Goal: Complete application form: Complete application form

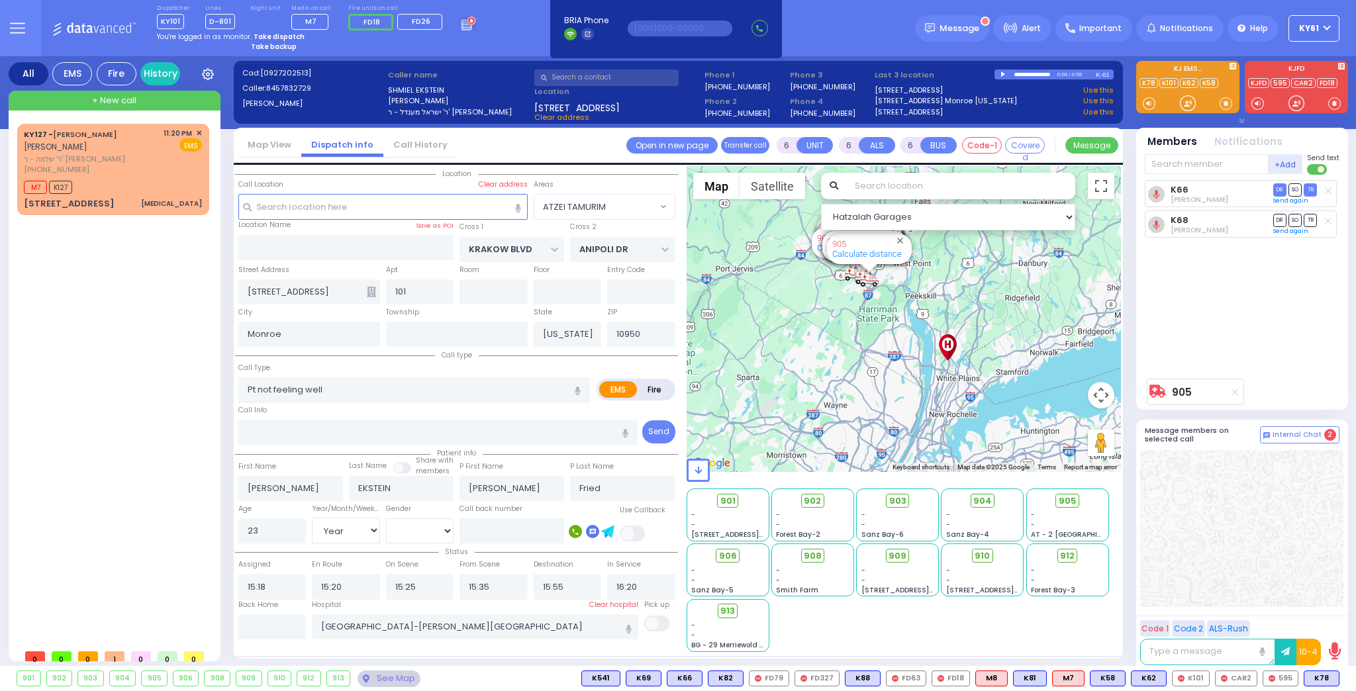
select select "ATZEI TAMURIM"
select select "Year"
select select "[DEMOGRAPHIC_DATA]"
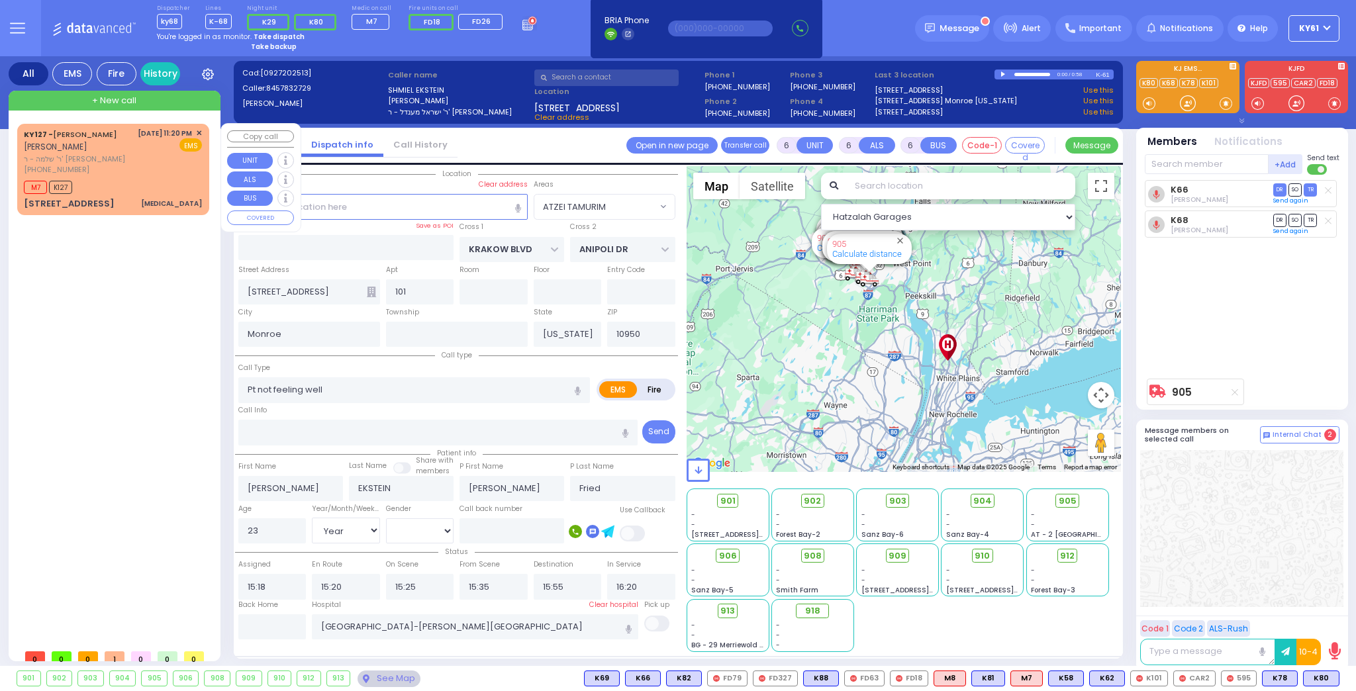
click at [166, 171] on div "[DATE] 11:20 PM ✕ EMS" at bounding box center [170, 152] width 65 height 48
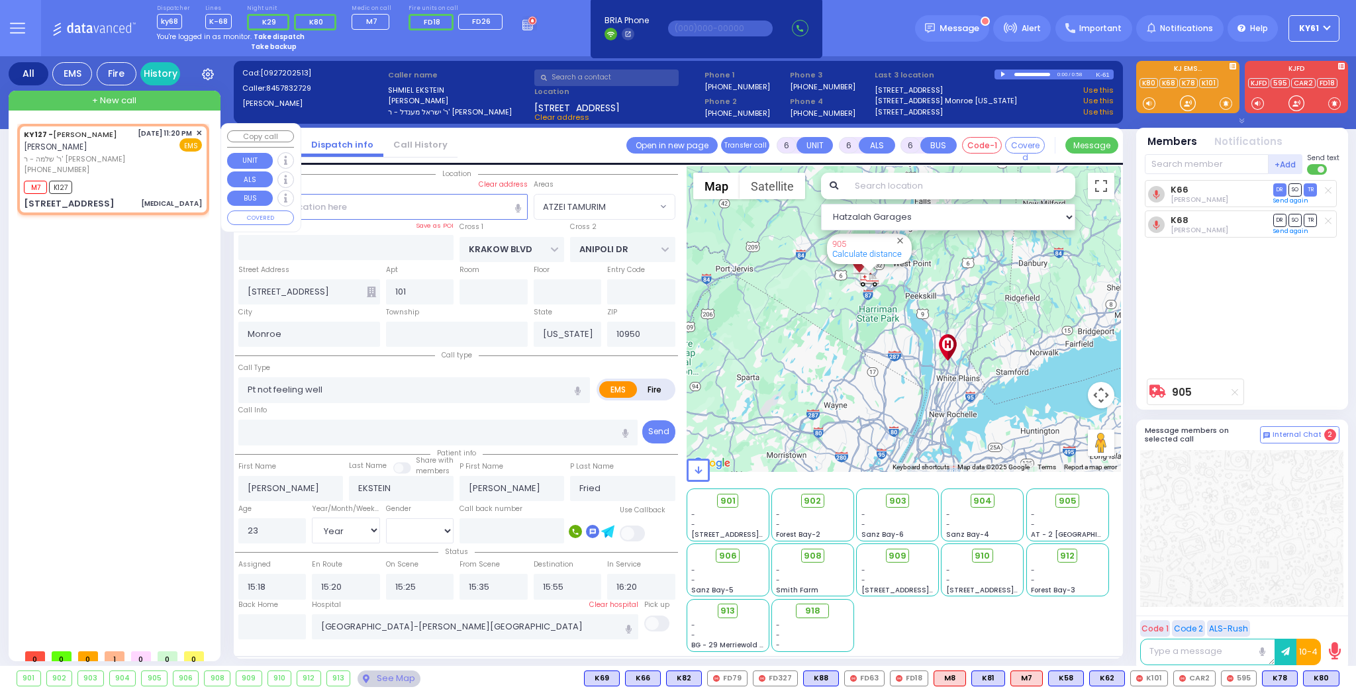
type input "1"
select select
type input "[MEDICAL_DATA]"
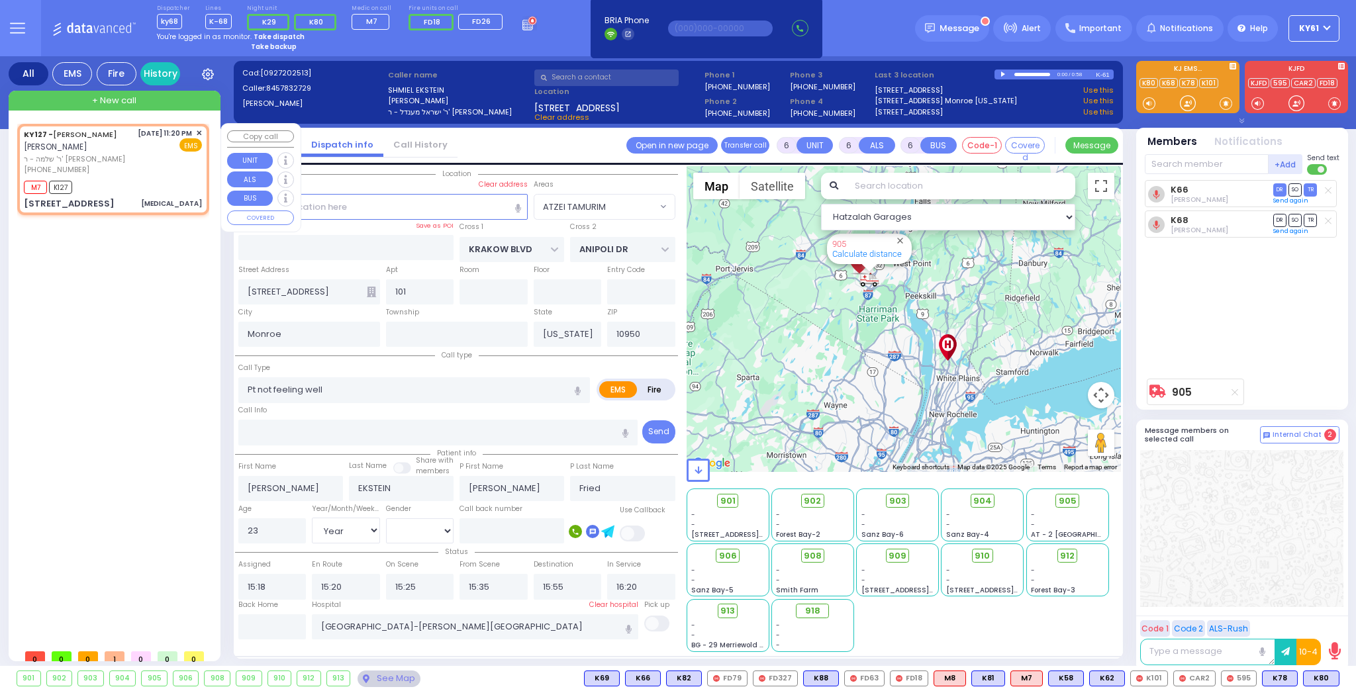
radio input "true"
type input "[PERSON_NAME]"
select select
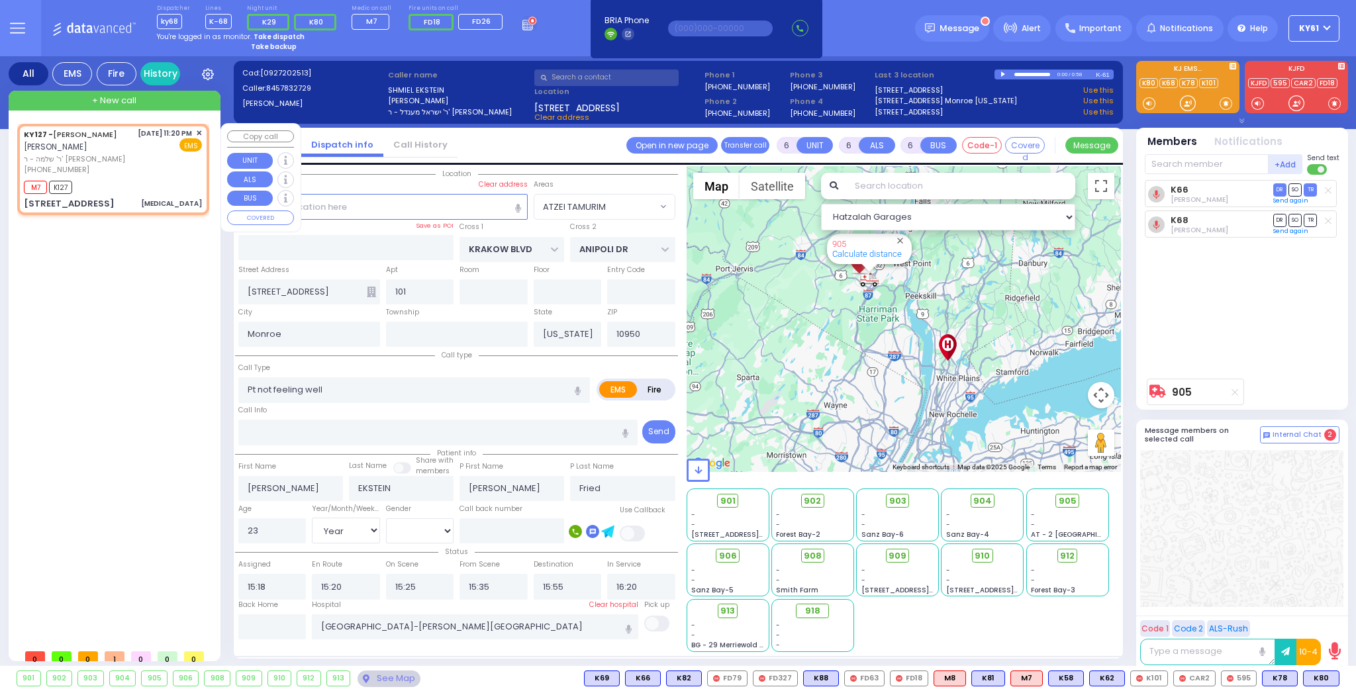
type input "23:20"
type input "23:21"
select select "Hatzalah Garages"
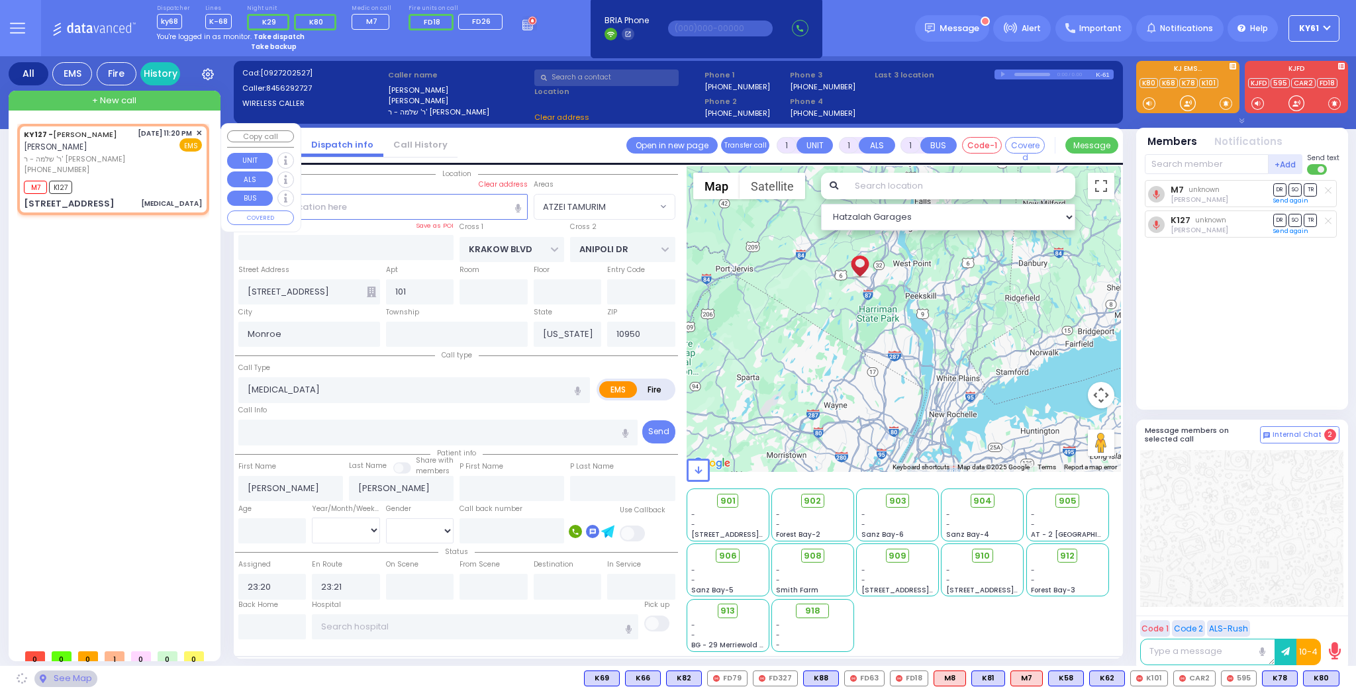
type input "CARTER LN"
type input "[PERSON_NAME] DR"
type input "[STREET_ADDRESS]"
type input "201"
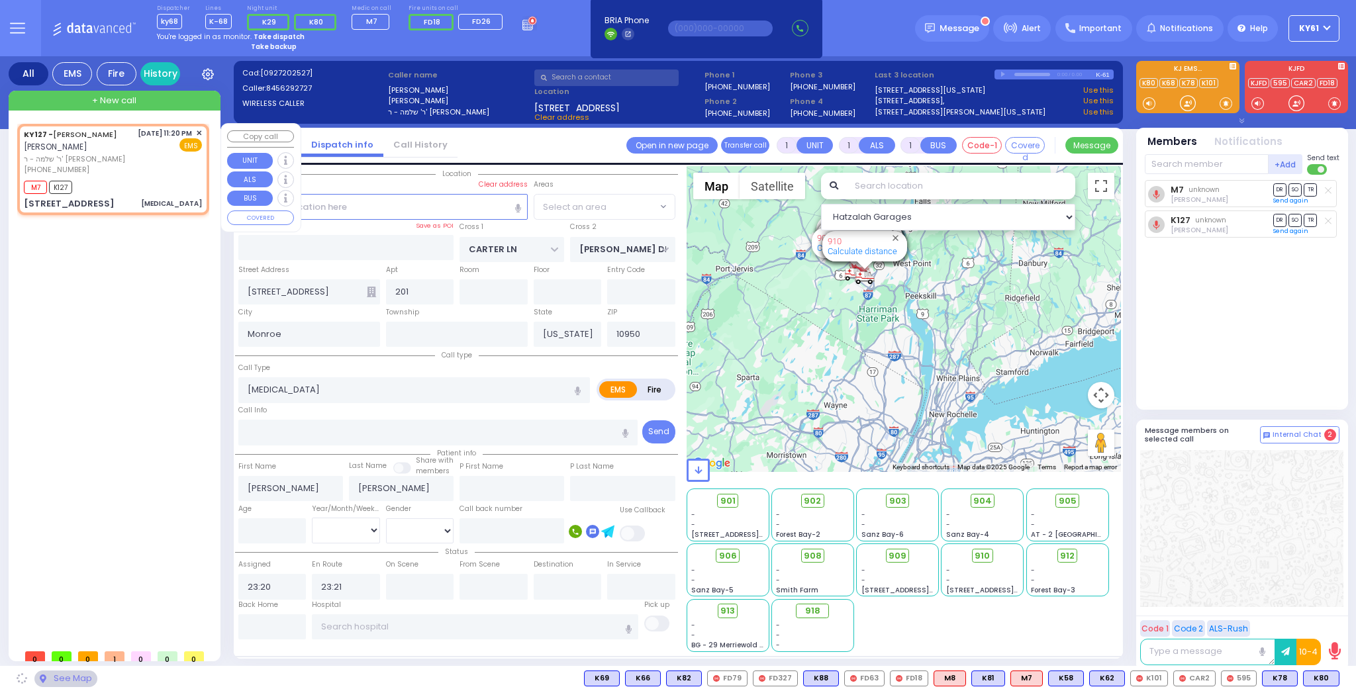
select select "SECTION 2"
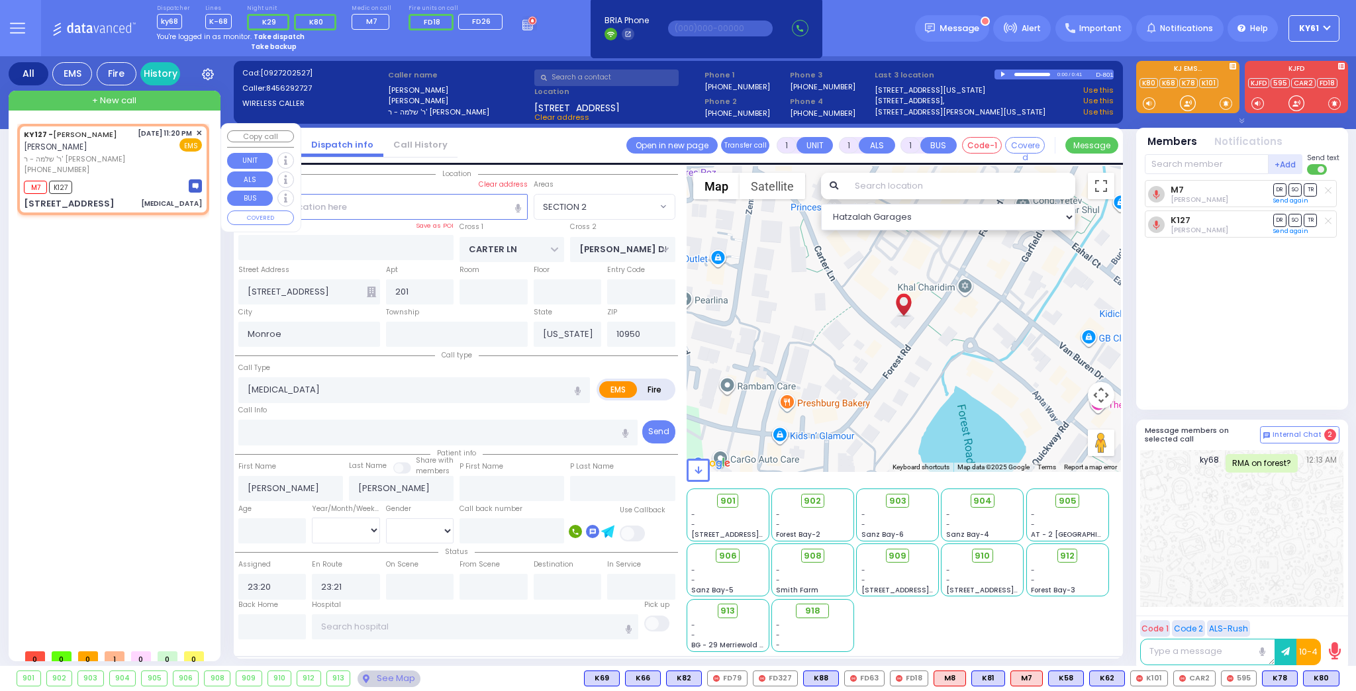
click at [124, 165] on span "ר' שלמה - ר' [PERSON_NAME]" at bounding box center [78, 159] width 109 height 11
select select
radio input "true"
select select
select select "Hatzalah Garages"
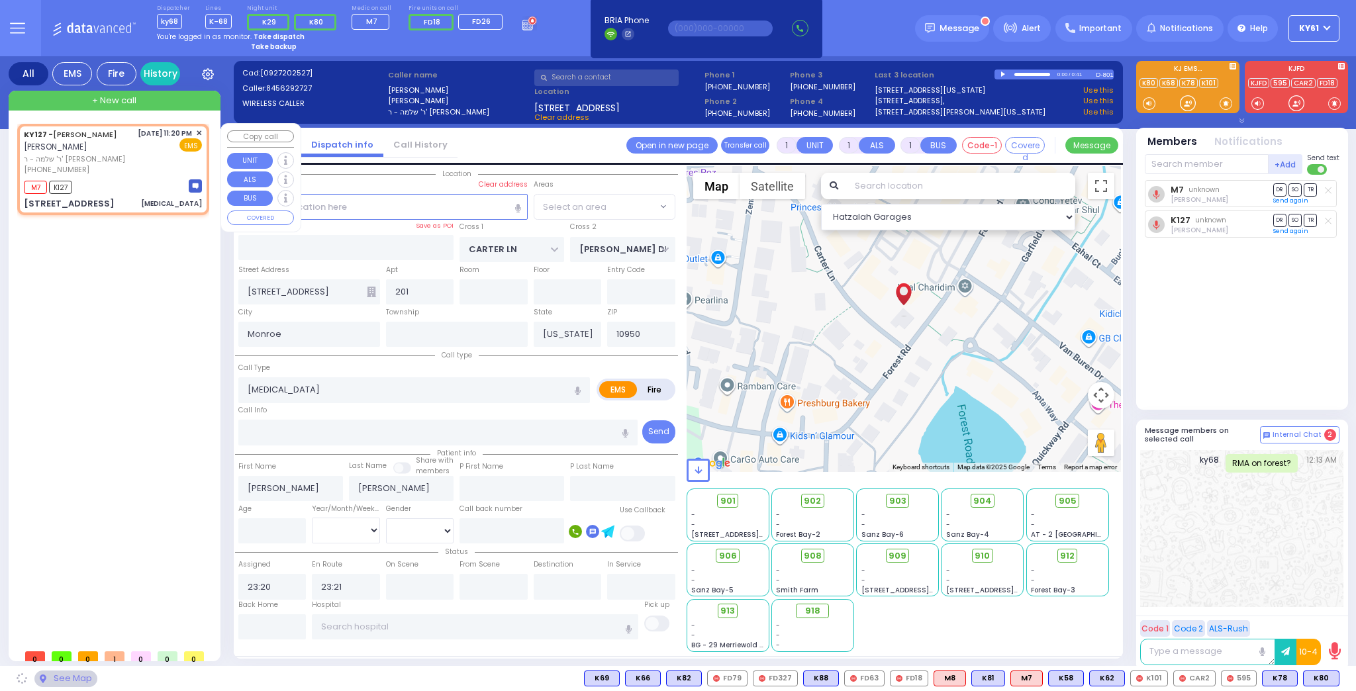
select select "SECTION 2"
